Goal: Navigation & Orientation: Find specific page/section

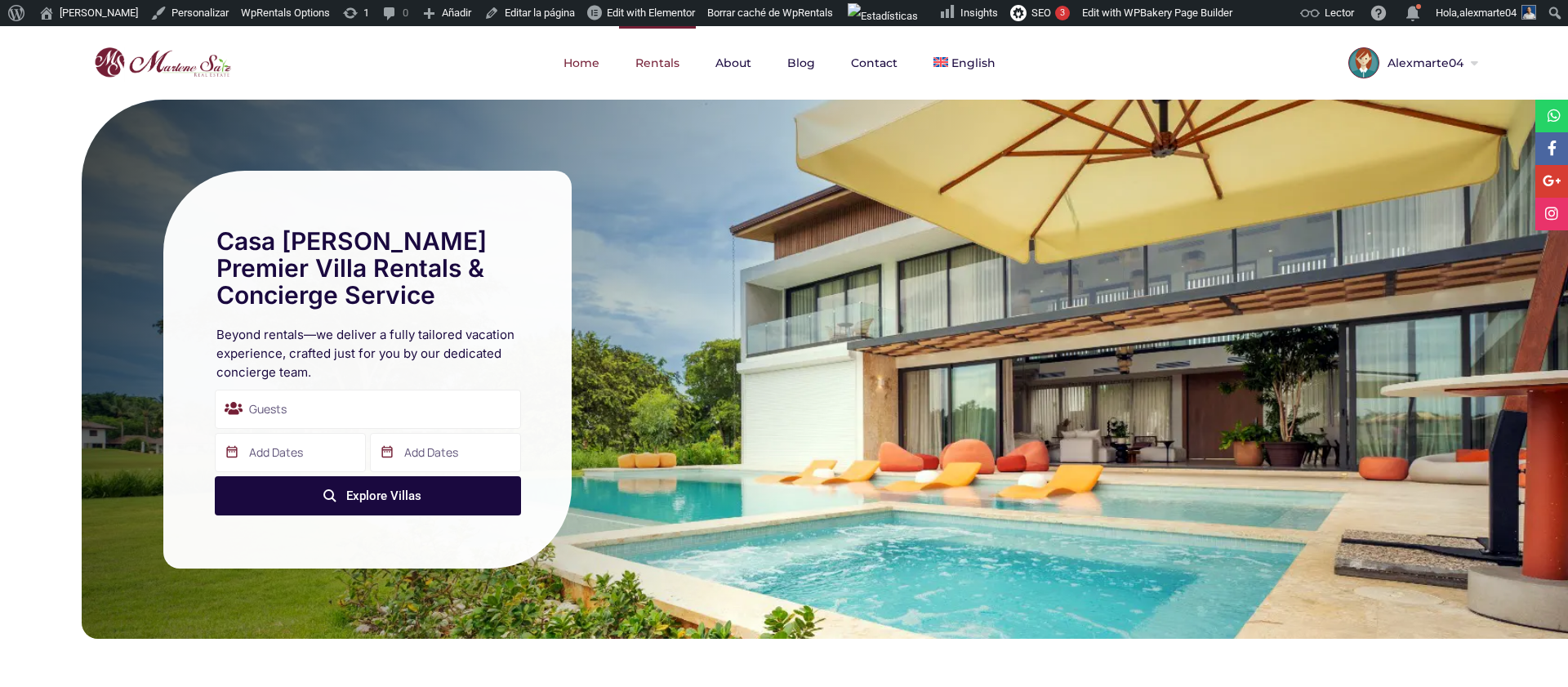
click at [665, 67] on link "Rentals" at bounding box center [657, 63] width 77 height 73
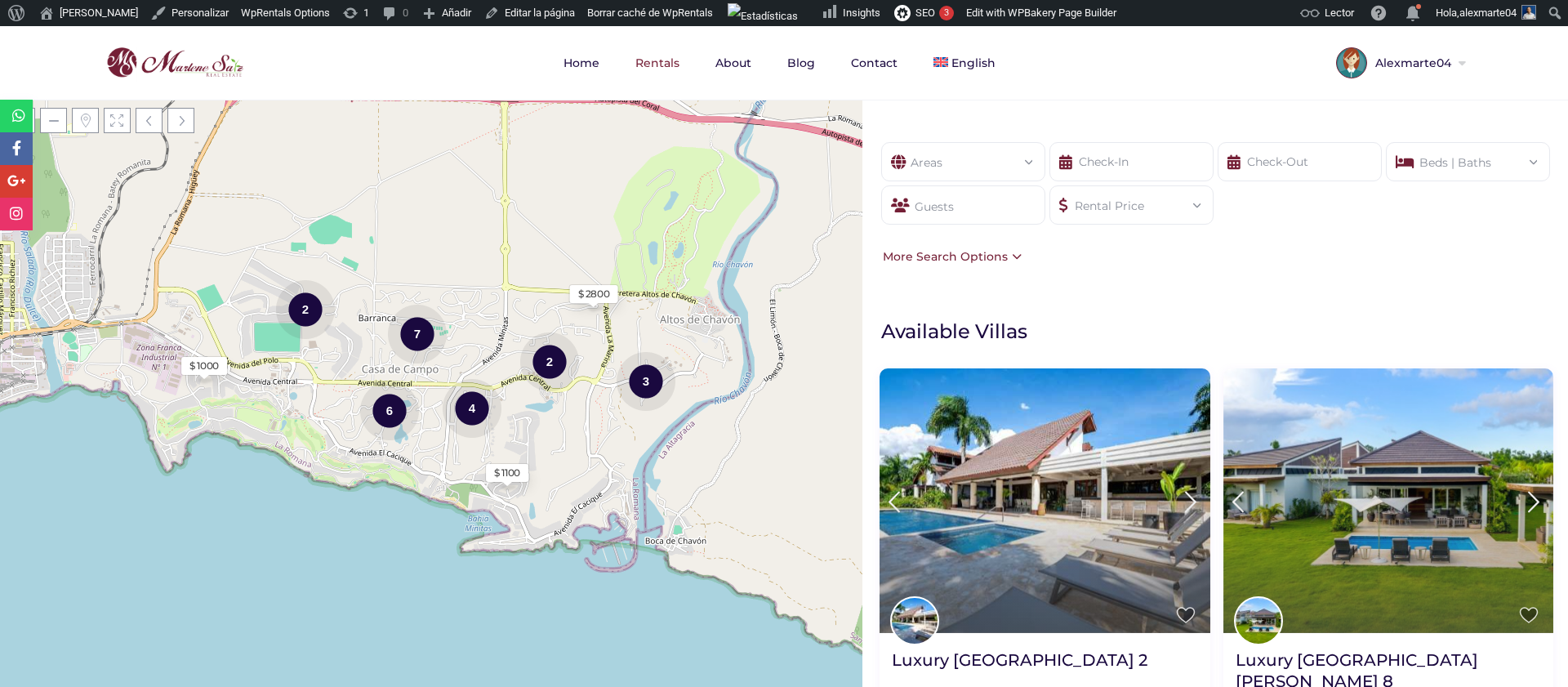
click at [908, 161] on div "Areas" at bounding box center [964, 157] width 138 height 29
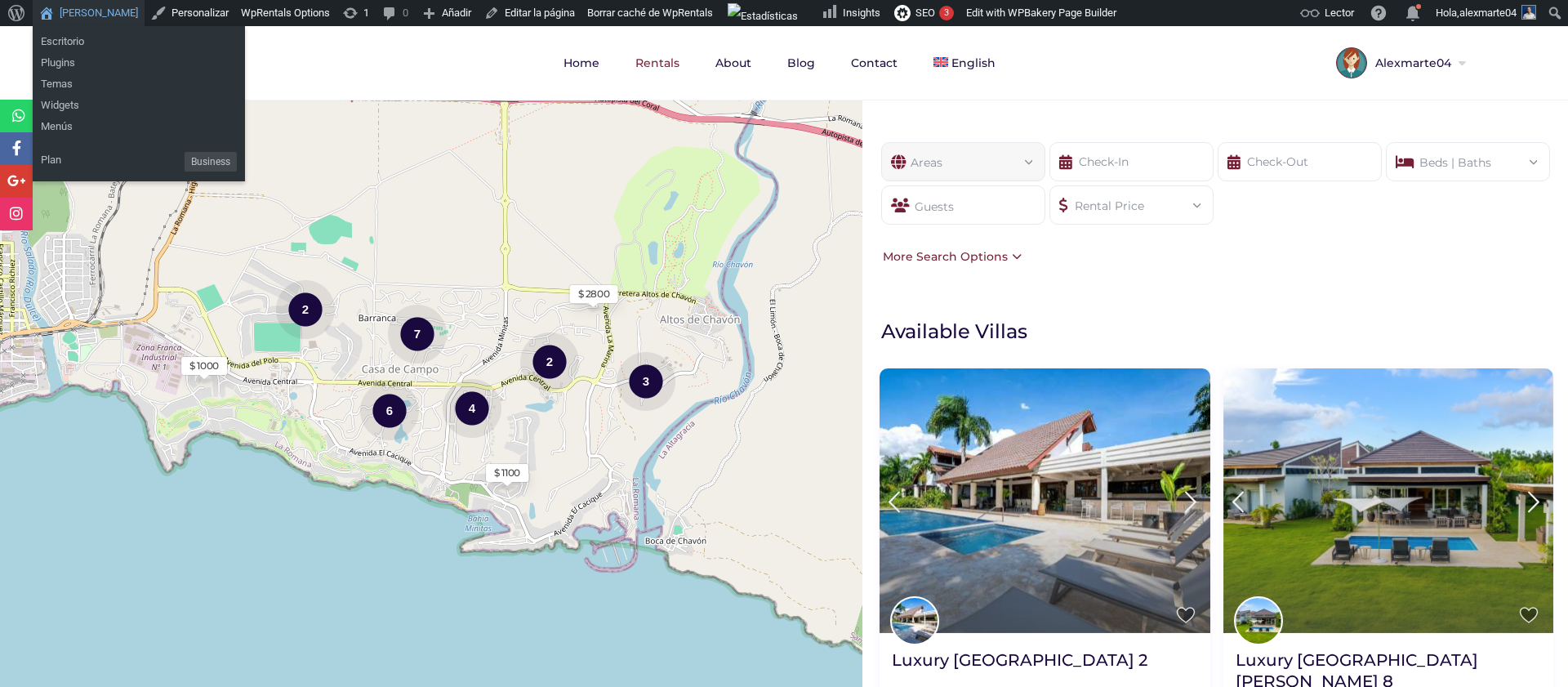
click at [76, 11] on link "[PERSON_NAME]" at bounding box center [88, 13] width 112 height 26
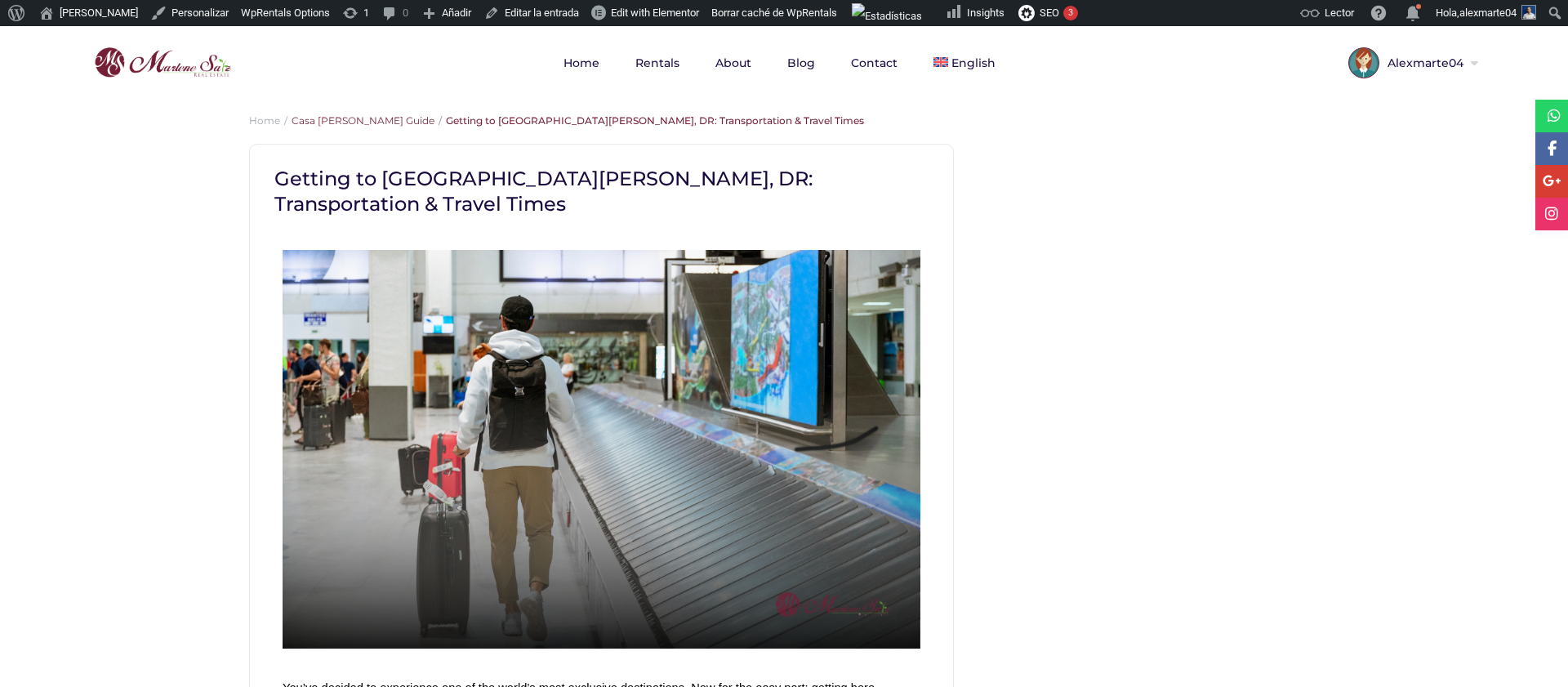
click at [330, 123] on link "Casa de Campo Guide" at bounding box center [363, 120] width 143 height 12
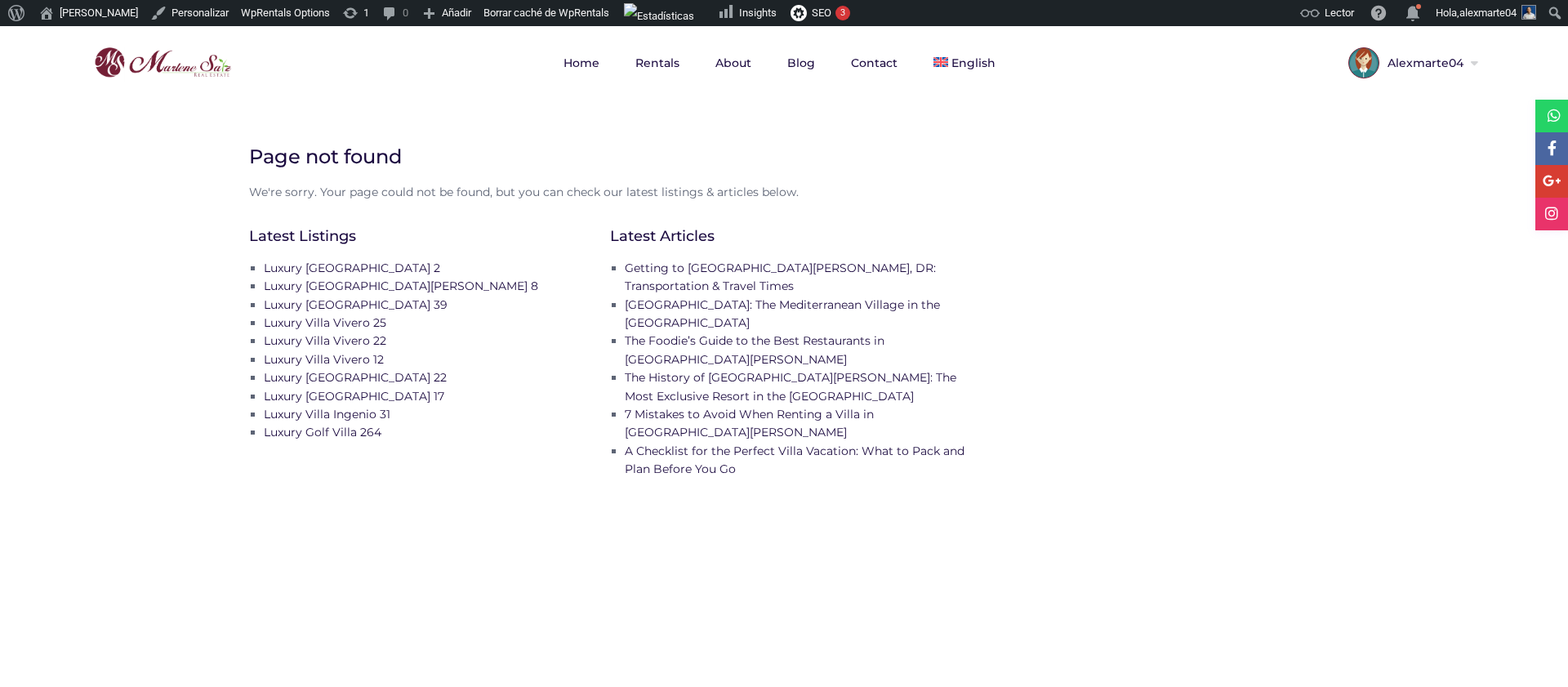
click at [232, 72] on img at bounding box center [163, 63] width 146 height 39
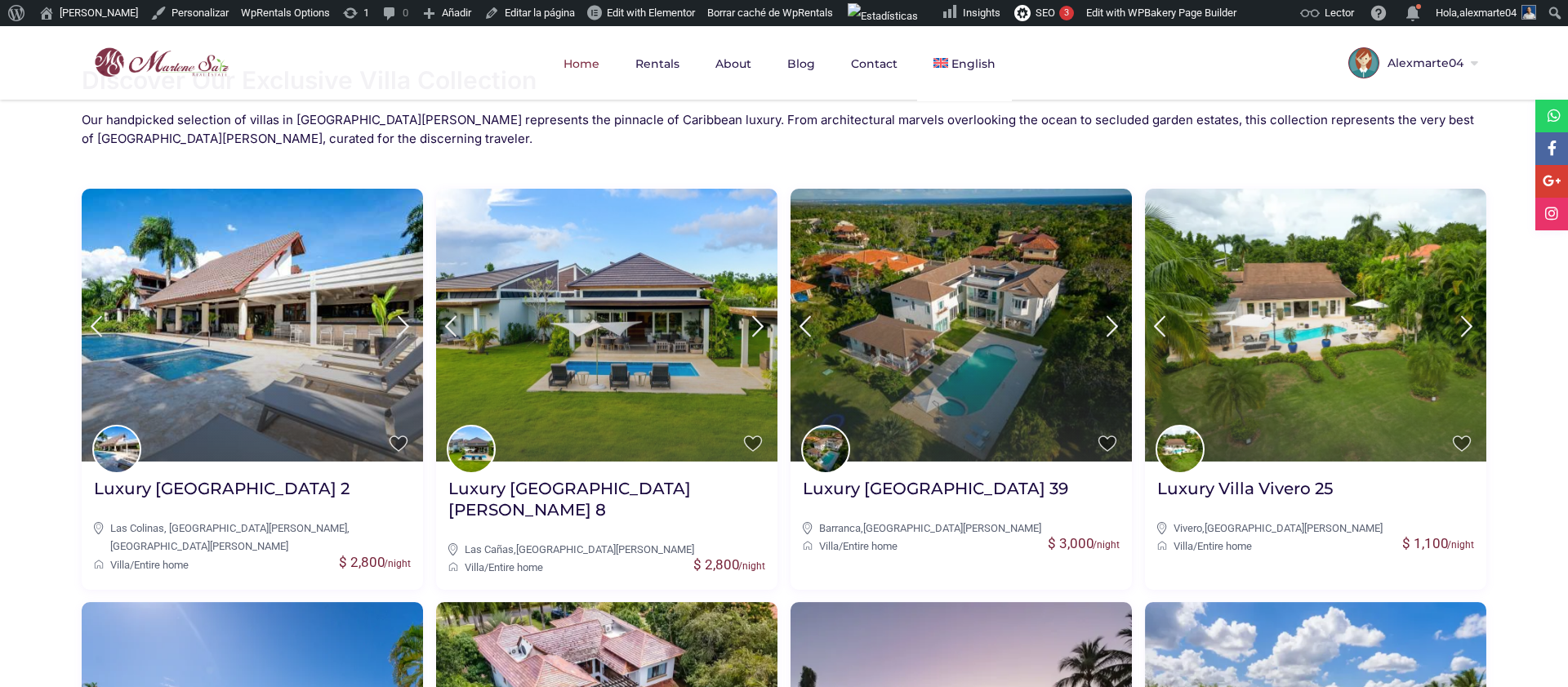
scroll to position [613, 0]
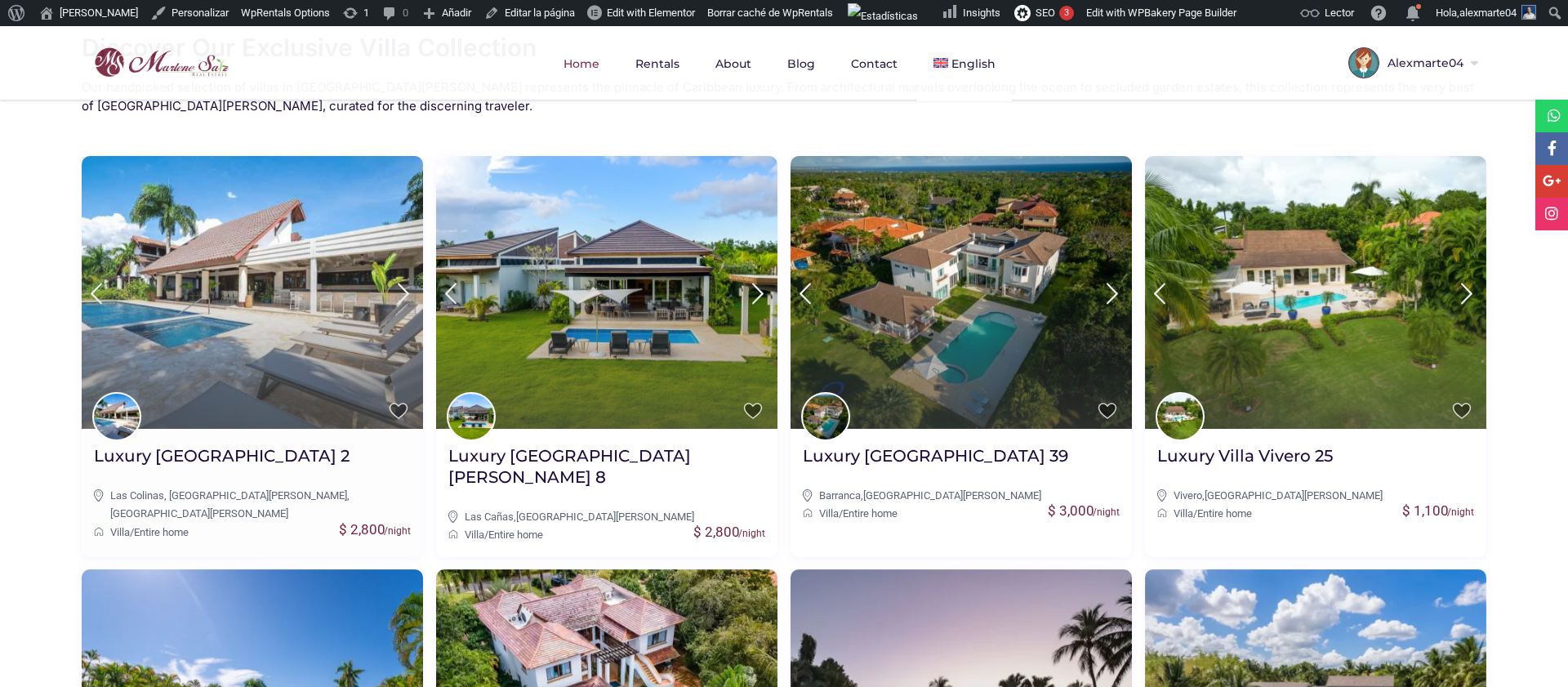
click at [402, 292] on icon at bounding box center [403, 294] width 34 height 31
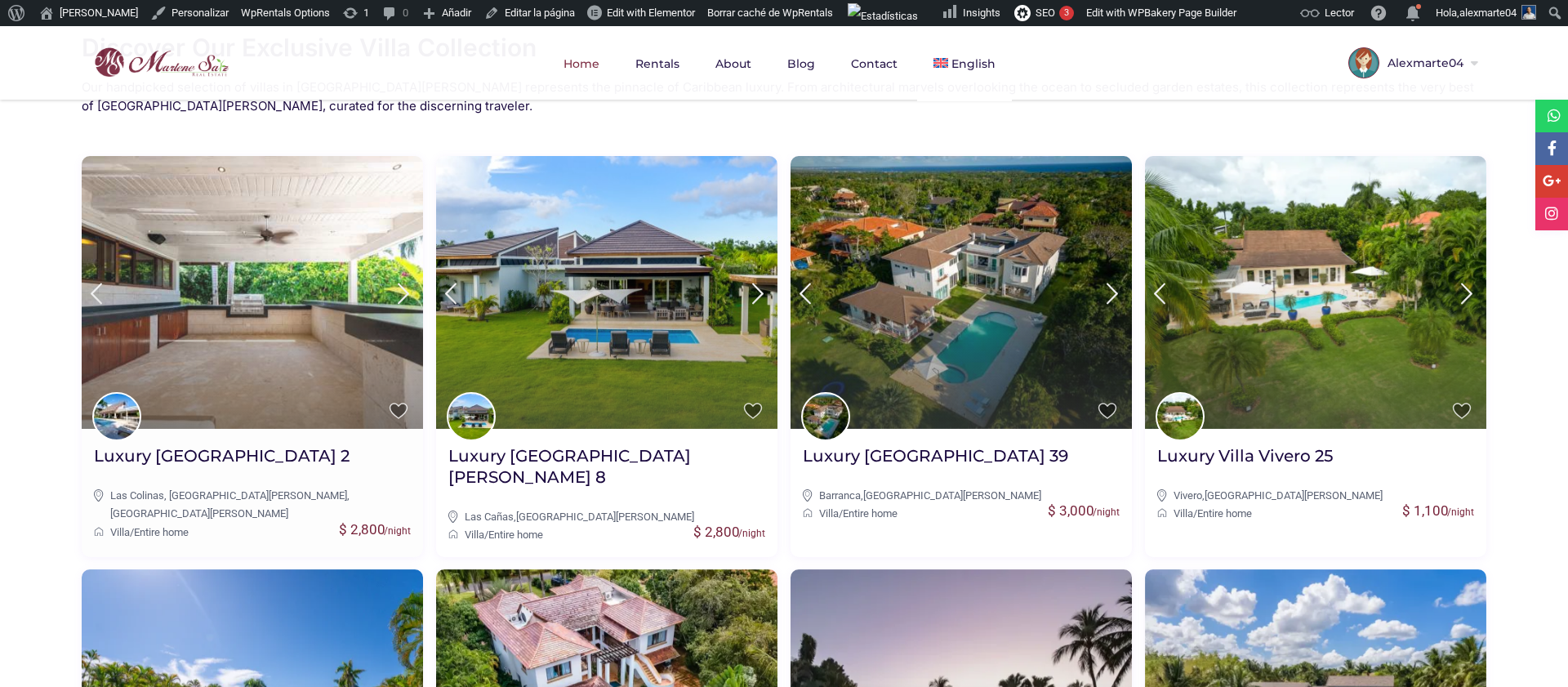
click at [402, 292] on icon at bounding box center [403, 294] width 34 height 31
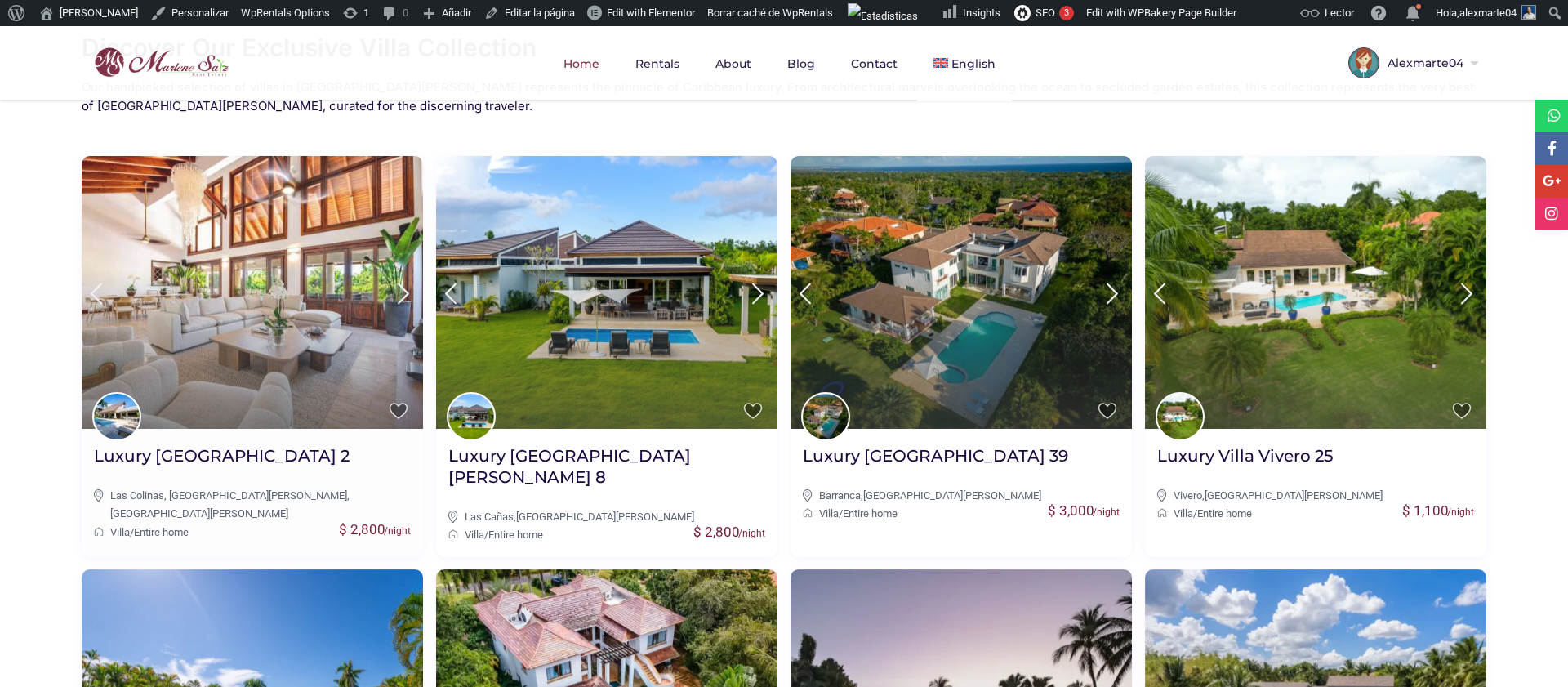
click at [402, 292] on icon at bounding box center [403, 294] width 34 height 31
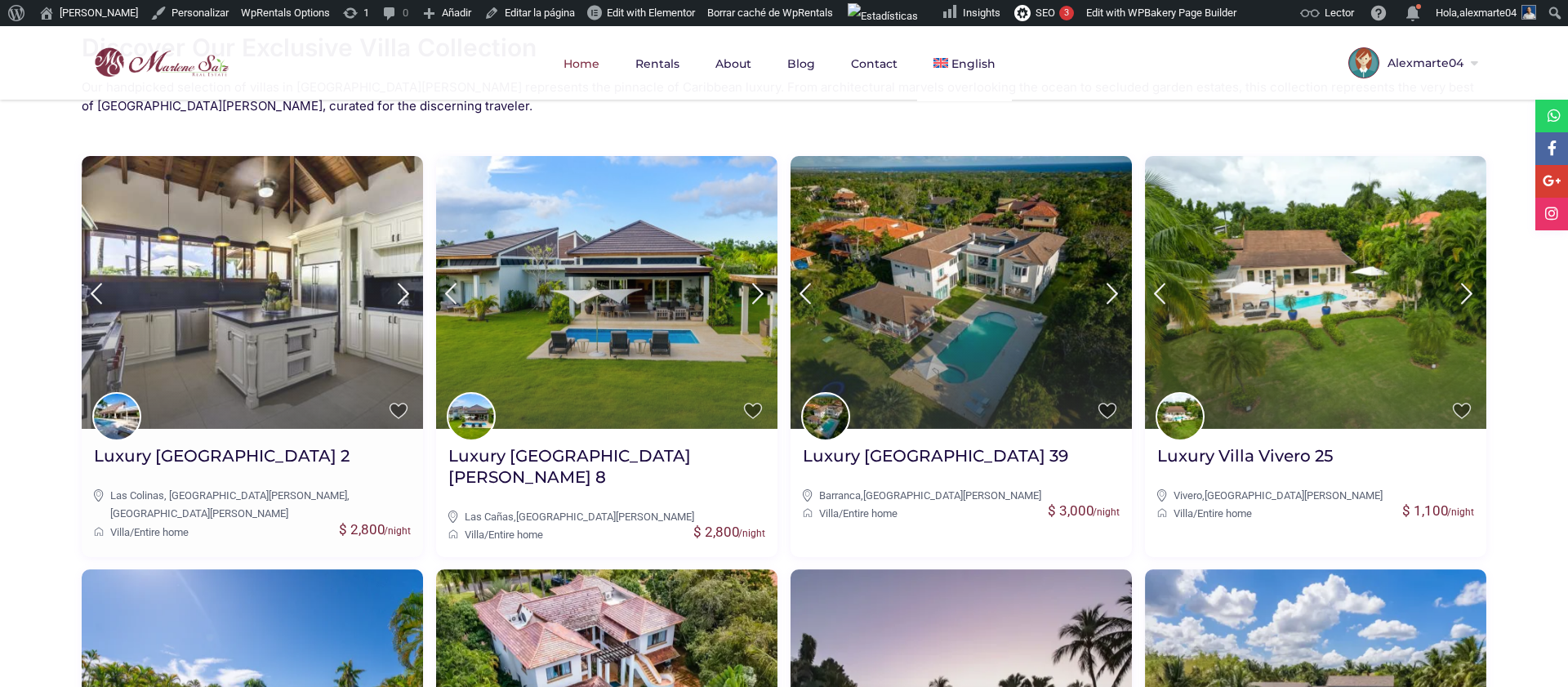
click at [402, 293] on icon at bounding box center [403, 294] width 34 height 31
